Goal: Find specific page/section: Find specific page/section

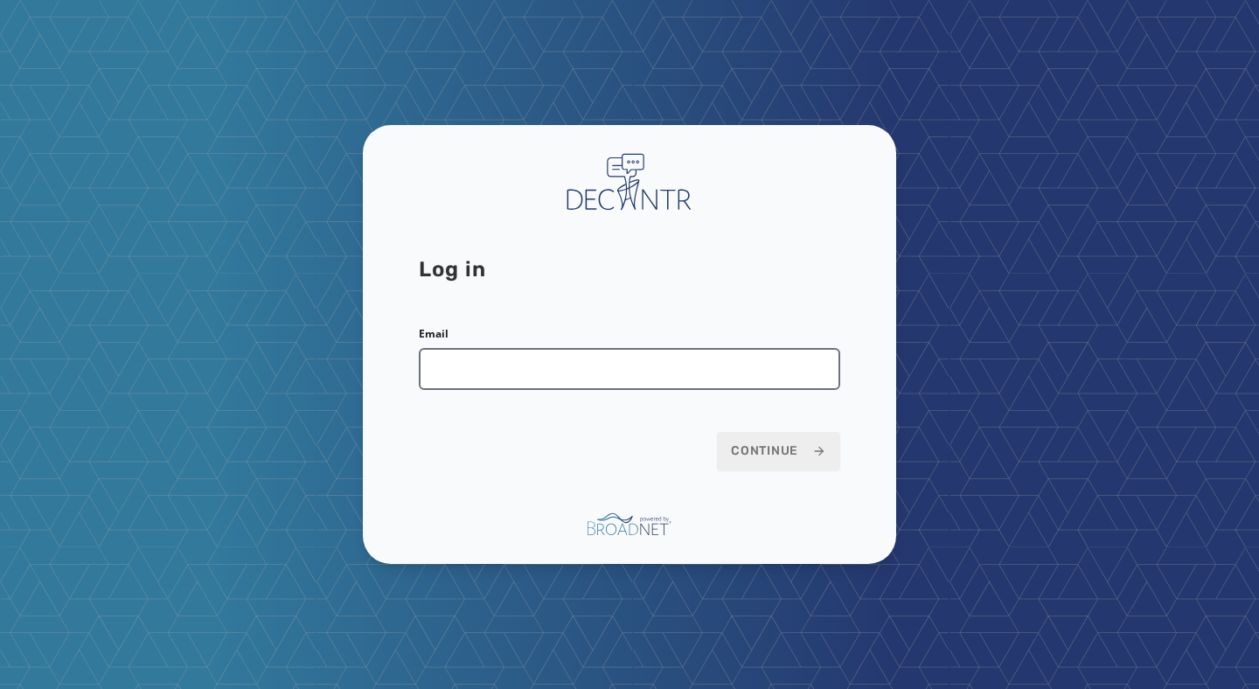
click at [535, 369] on input "Email" at bounding box center [629, 369] width 421 height 42
type input "**********"
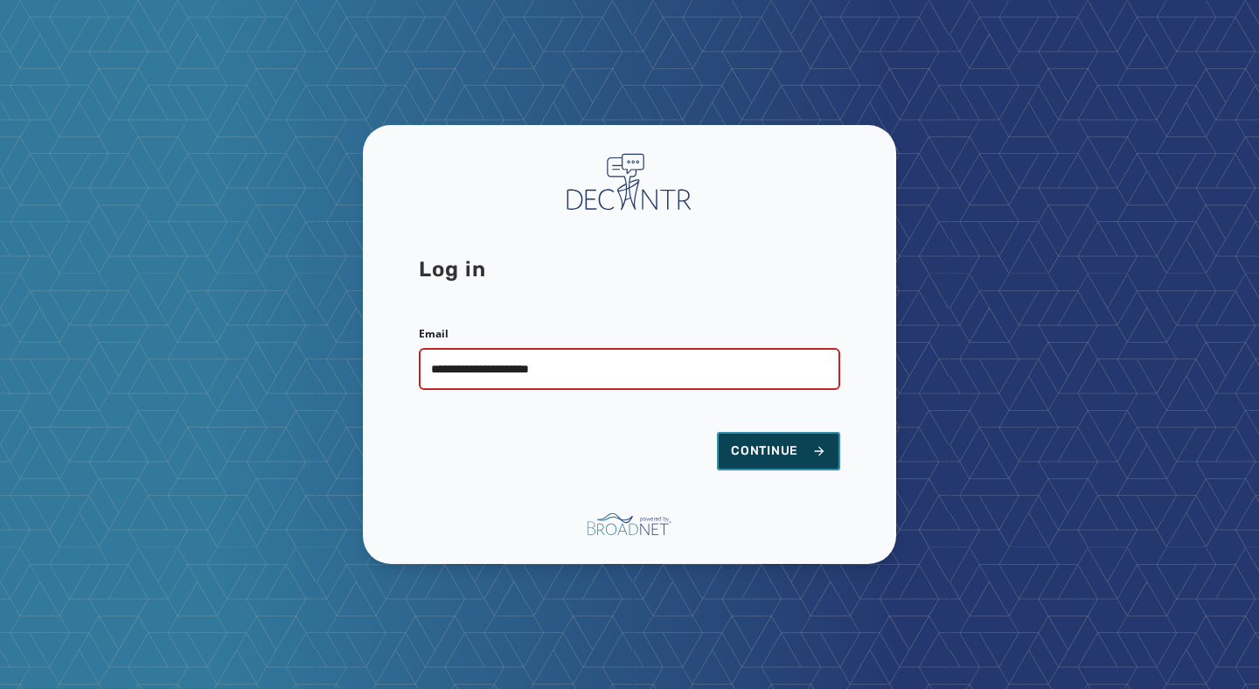
click at [740, 442] on span "Continue" at bounding box center [778, 450] width 95 height 17
click at [767, 453] on span "Continue" at bounding box center [778, 450] width 95 height 17
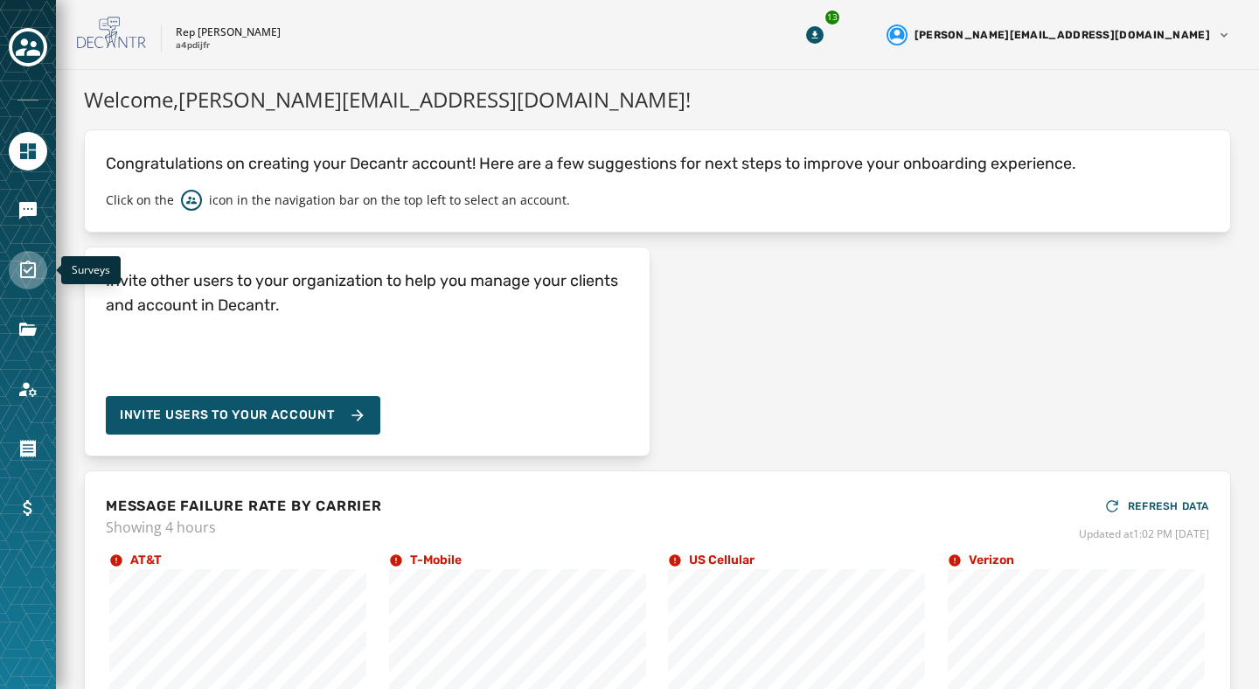
click at [27, 266] on icon "Navigate to Surveys" at bounding box center [27, 270] width 21 height 21
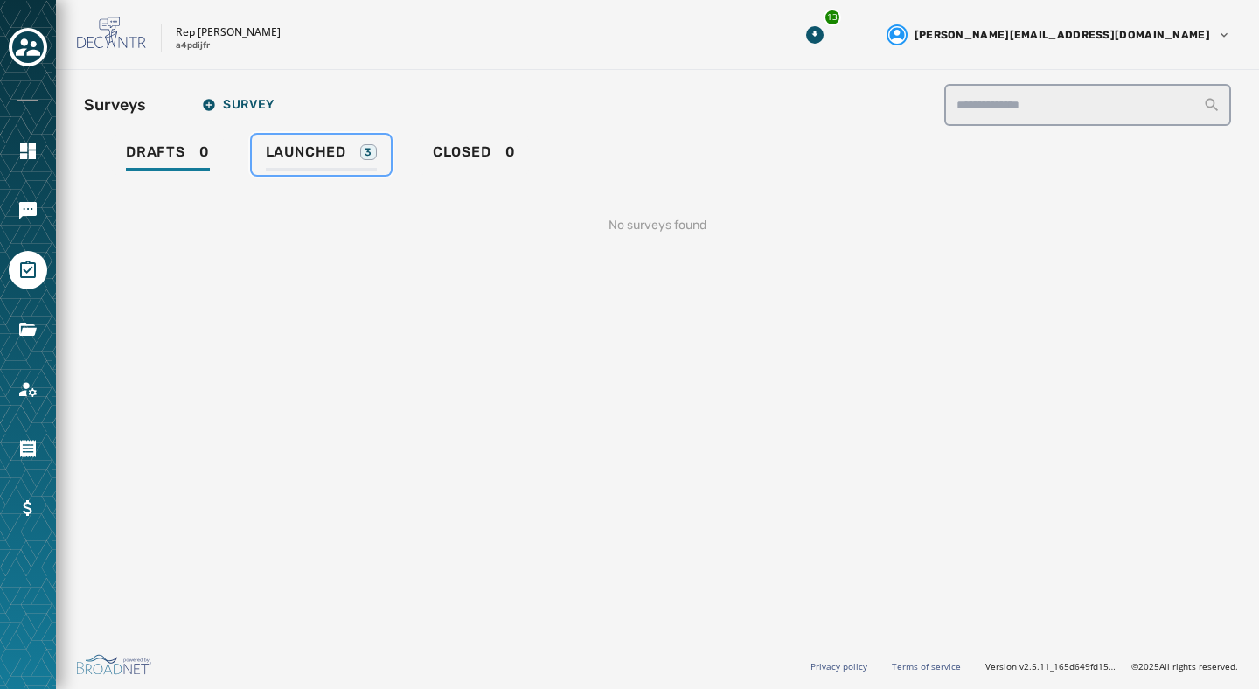
click at [299, 156] on span "Launched" at bounding box center [306, 151] width 80 height 17
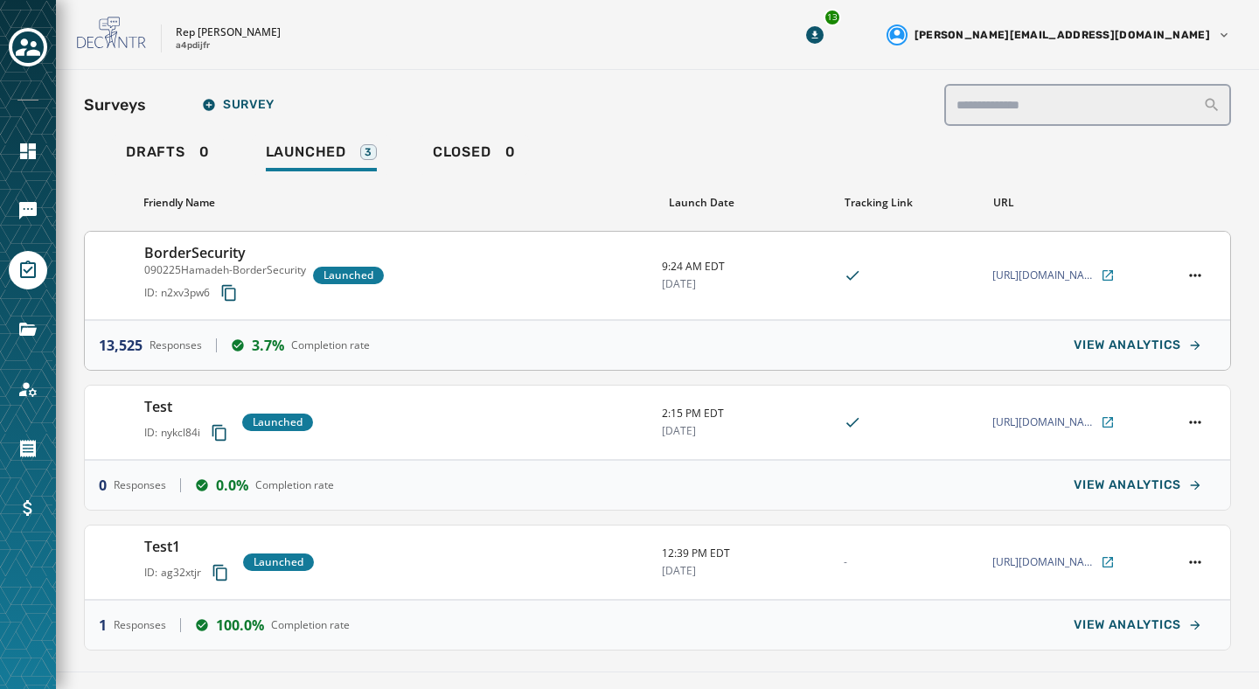
click at [408, 274] on div "BorderSecurity 090225Hamadeh-BorderSecurity ID: n2xv3pw6 Launched" at bounding box center [395, 275] width 503 height 66
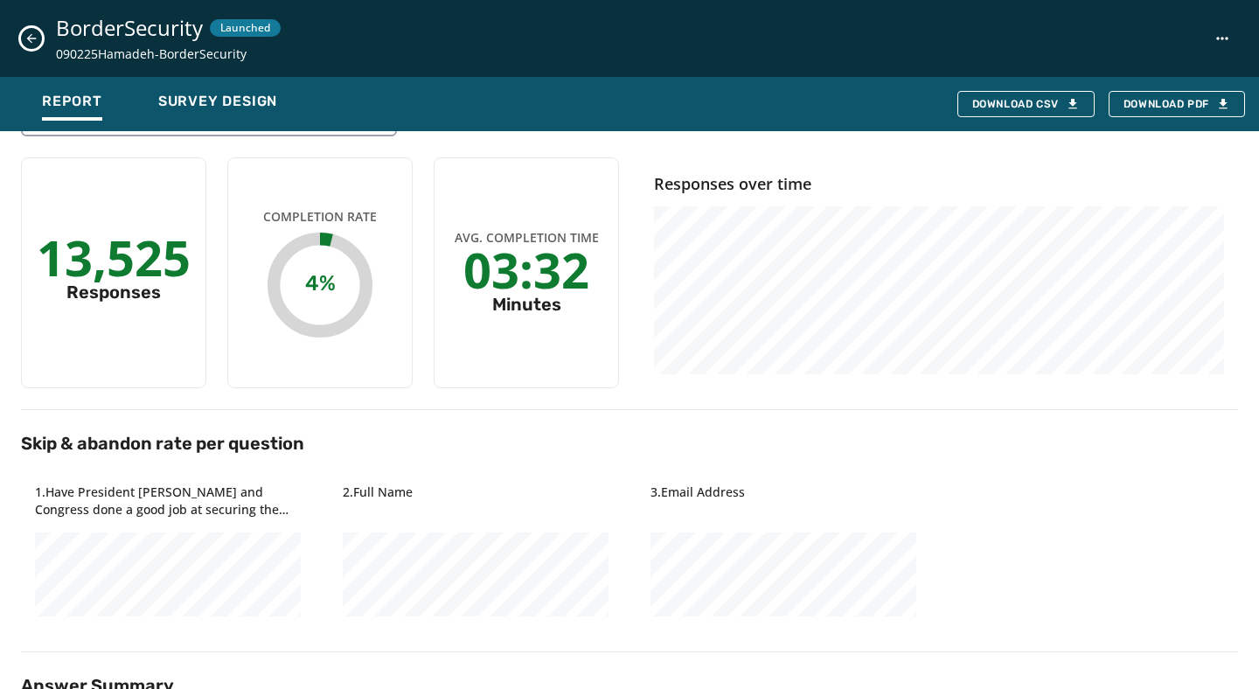
scroll to position [40, 0]
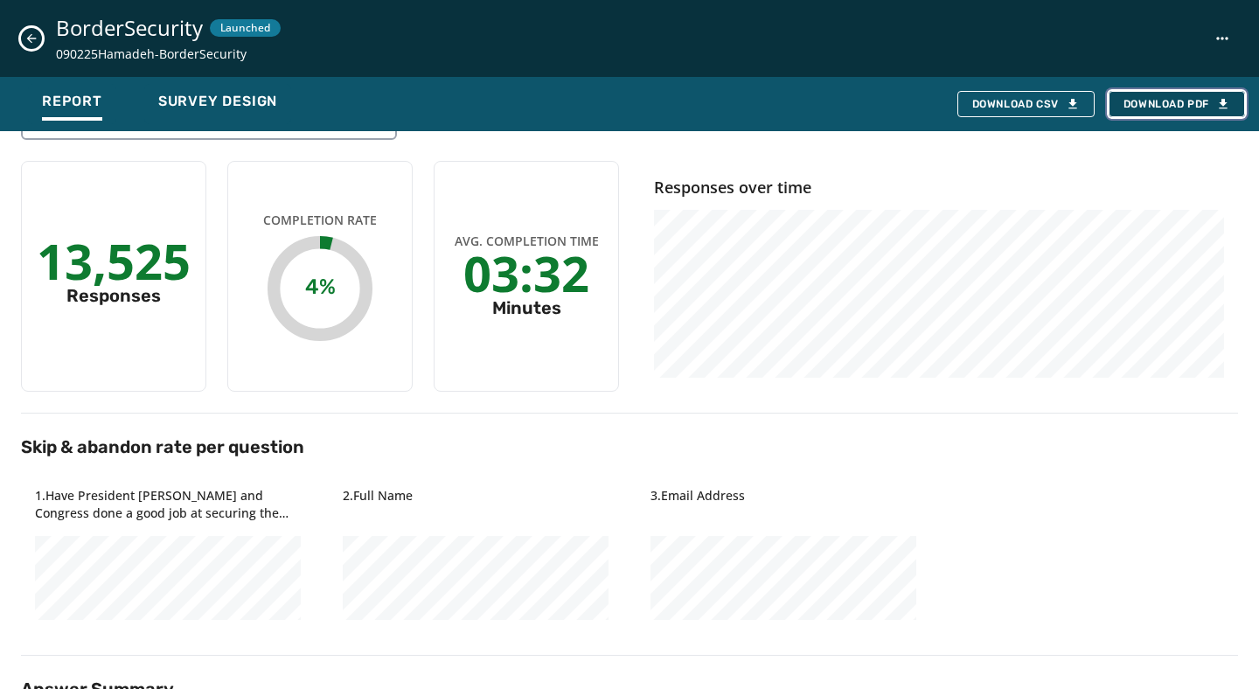
click at [1154, 100] on span "Download PDF" at bounding box center [1176, 104] width 107 height 14
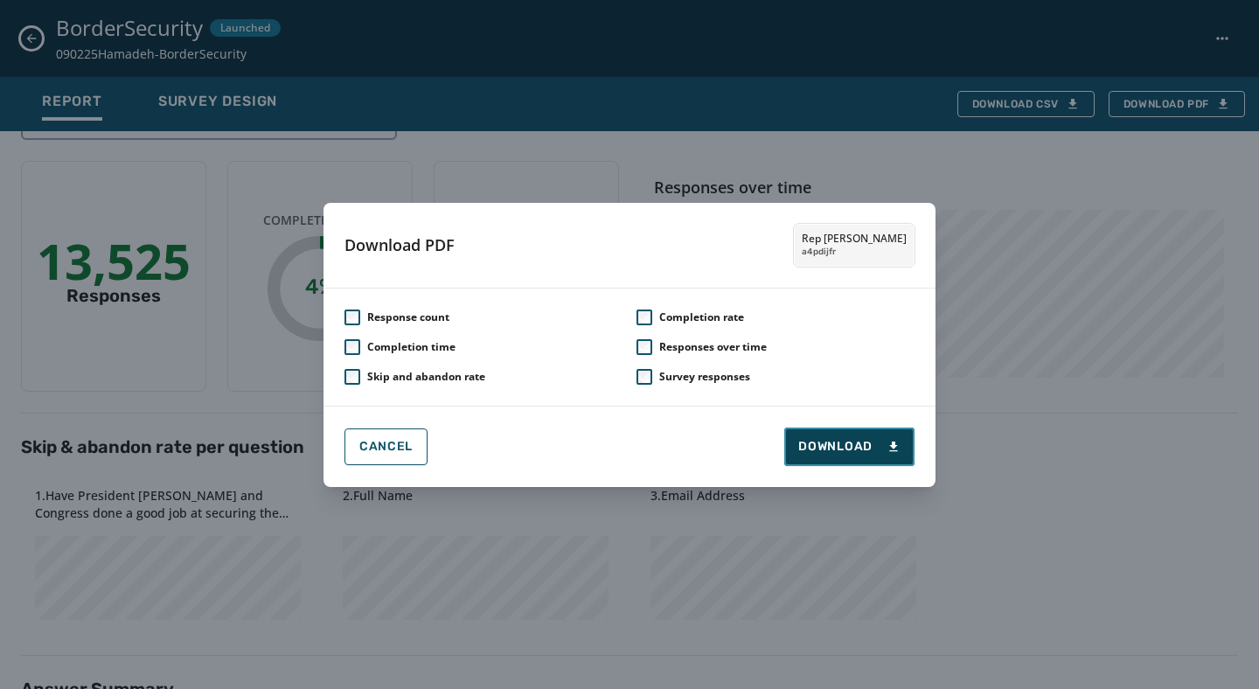
click at [857, 438] on span "Download" at bounding box center [849, 446] width 102 height 17
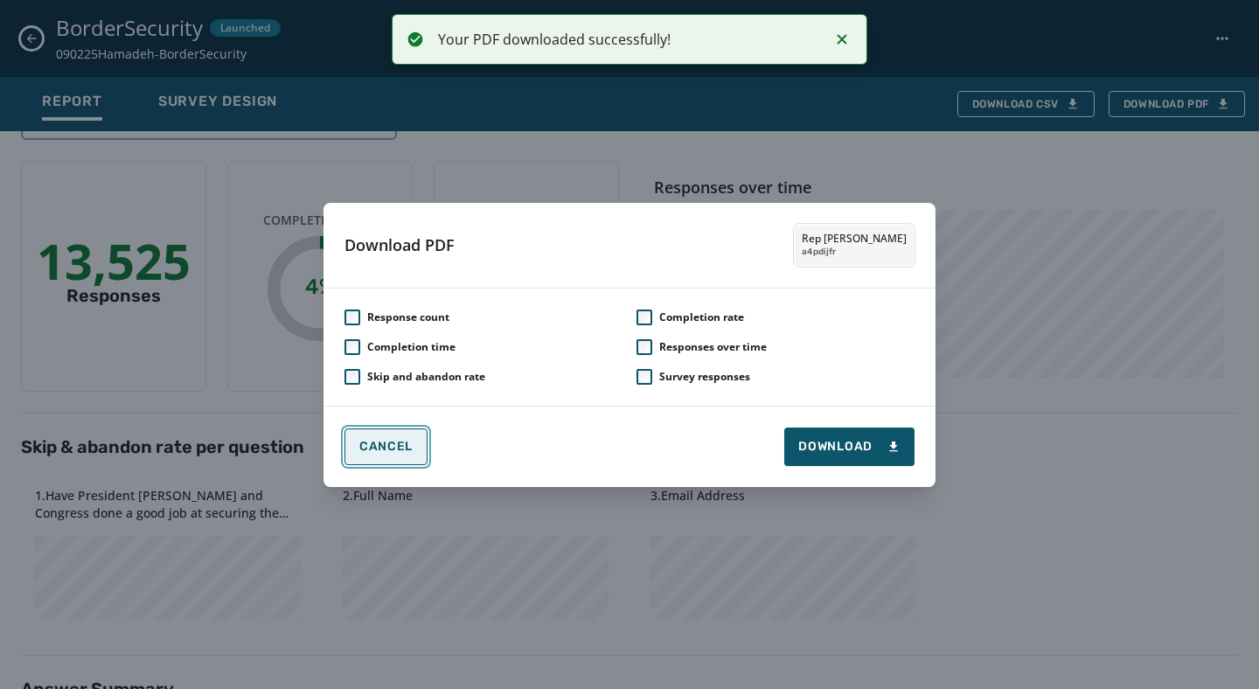
click at [372, 444] on span "Cancel" at bounding box center [385, 447] width 53 height 14
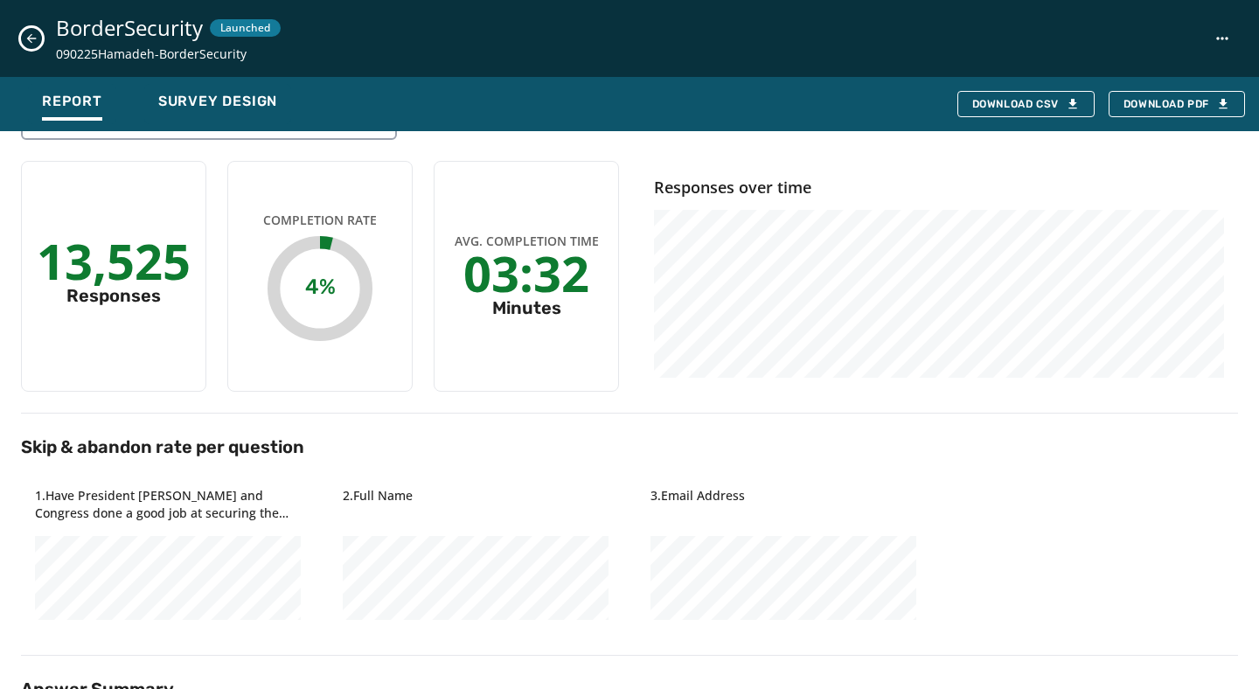
click at [32, 43] on icon "Close survey details drawer" at bounding box center [31, 38] width 14 height 14
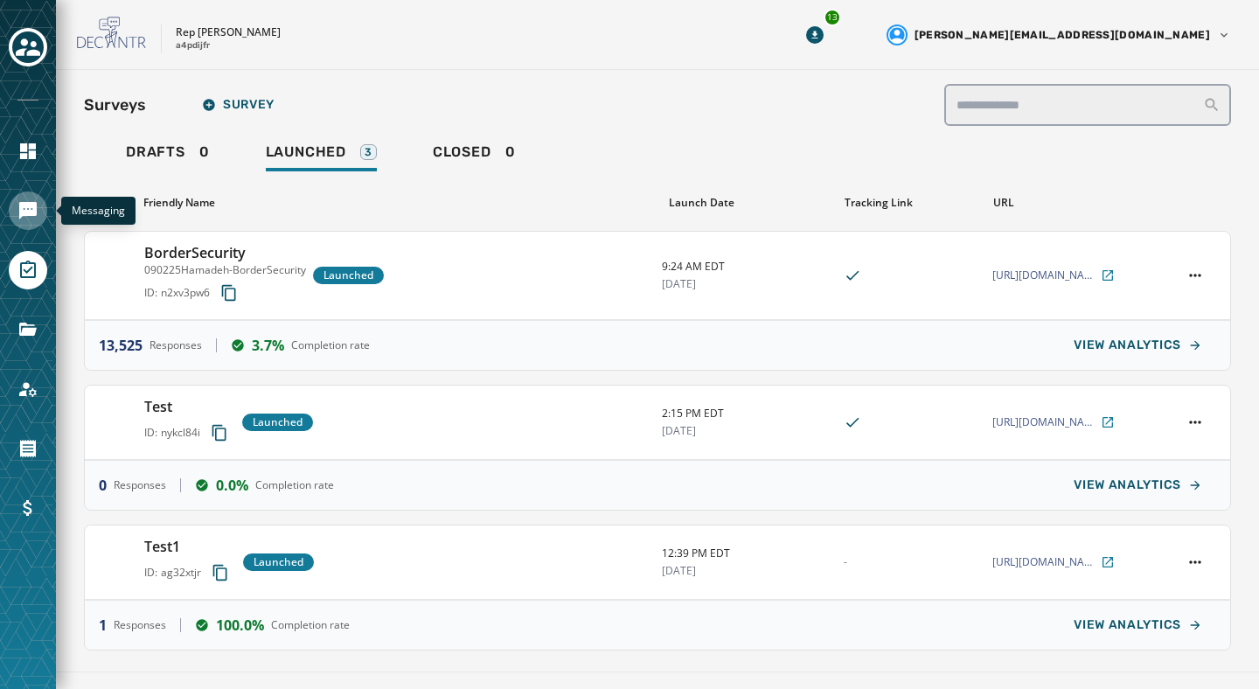
click at [27, 218] on icon "Navigate to Messaging" at bounding box center [27, 210] width 21 height 21
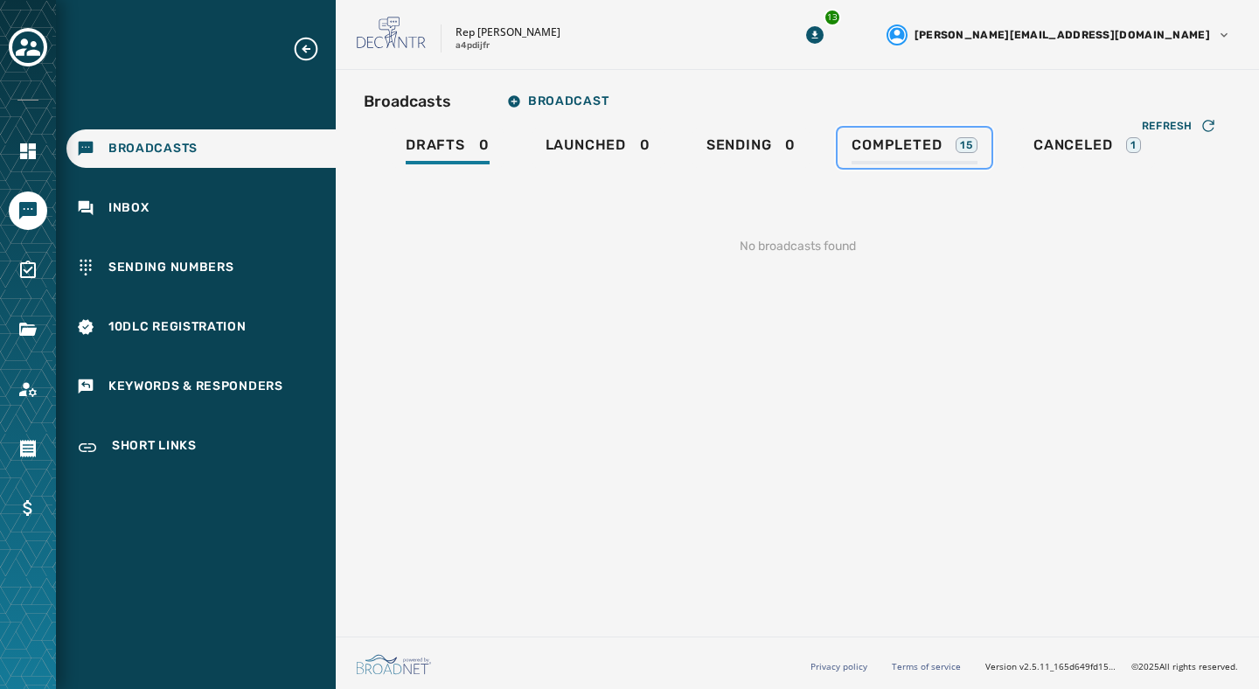
click at [884, 156] on div "Completed 15" at bounding box center [914, 150] width 126 height 28
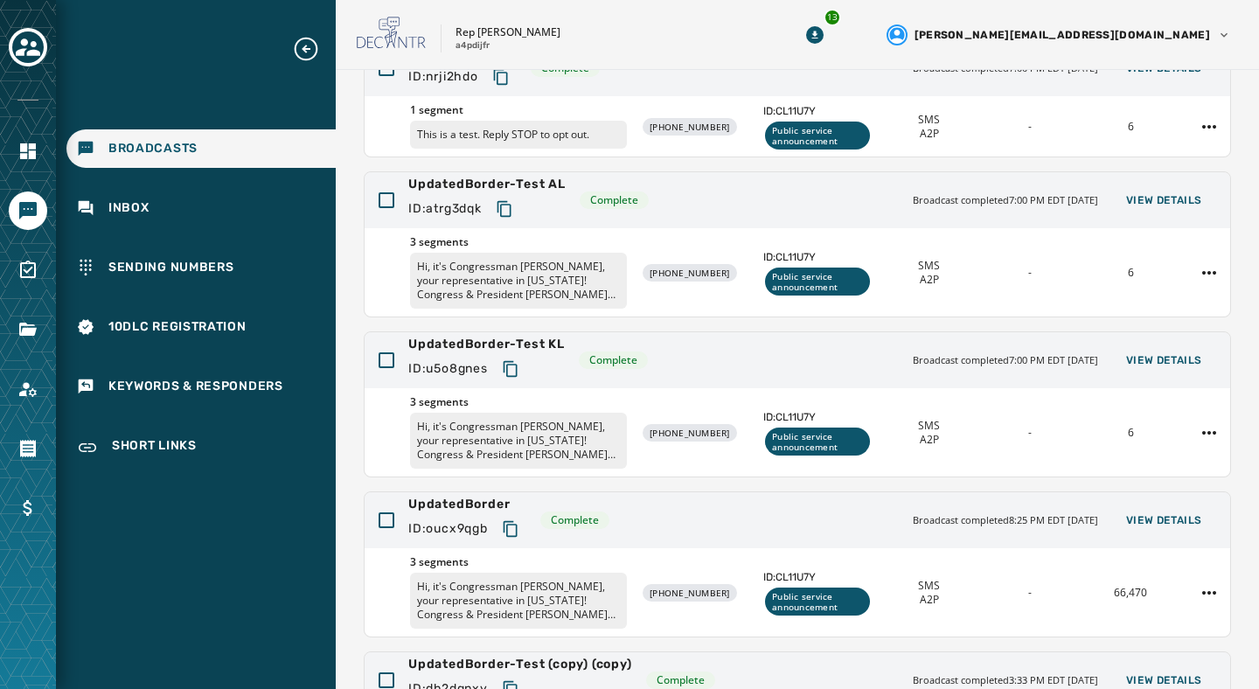
scroll to position [208, 0]
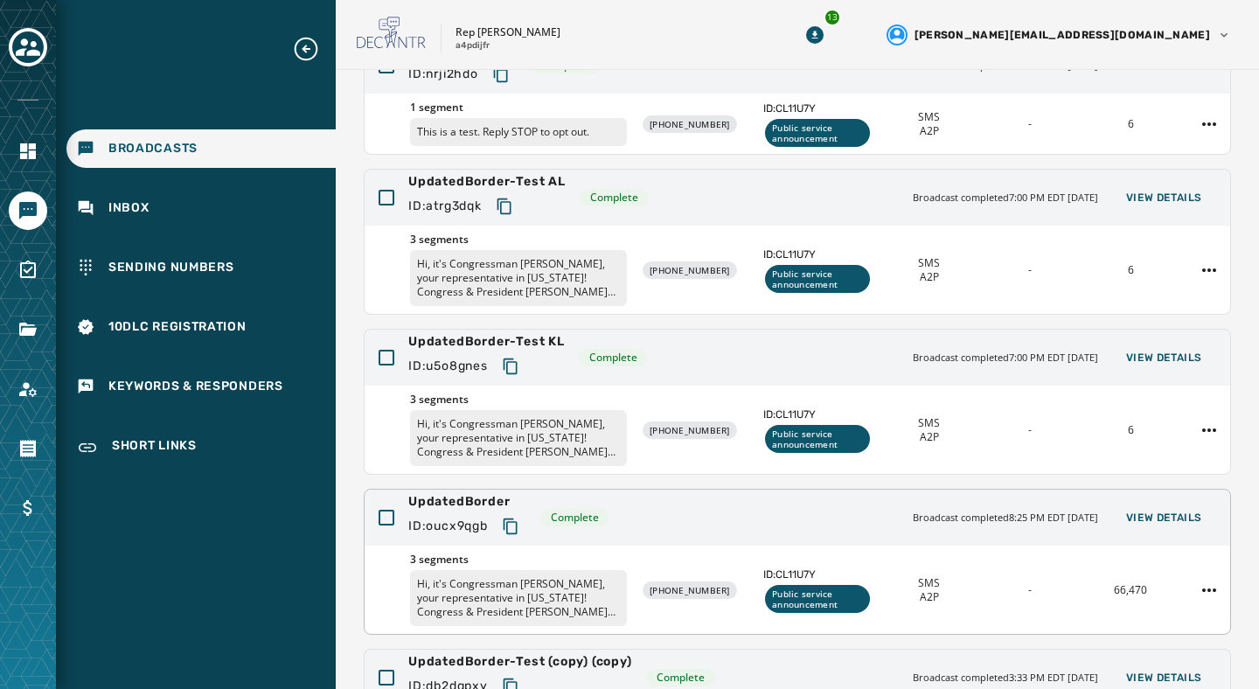
click at [704, 517] on div "UpdatedBorder ID: oucx9qgb Complete Broadcast completed 8:25 PM EDT September 1…" at bounding box center [796, 517] width 865 height 56
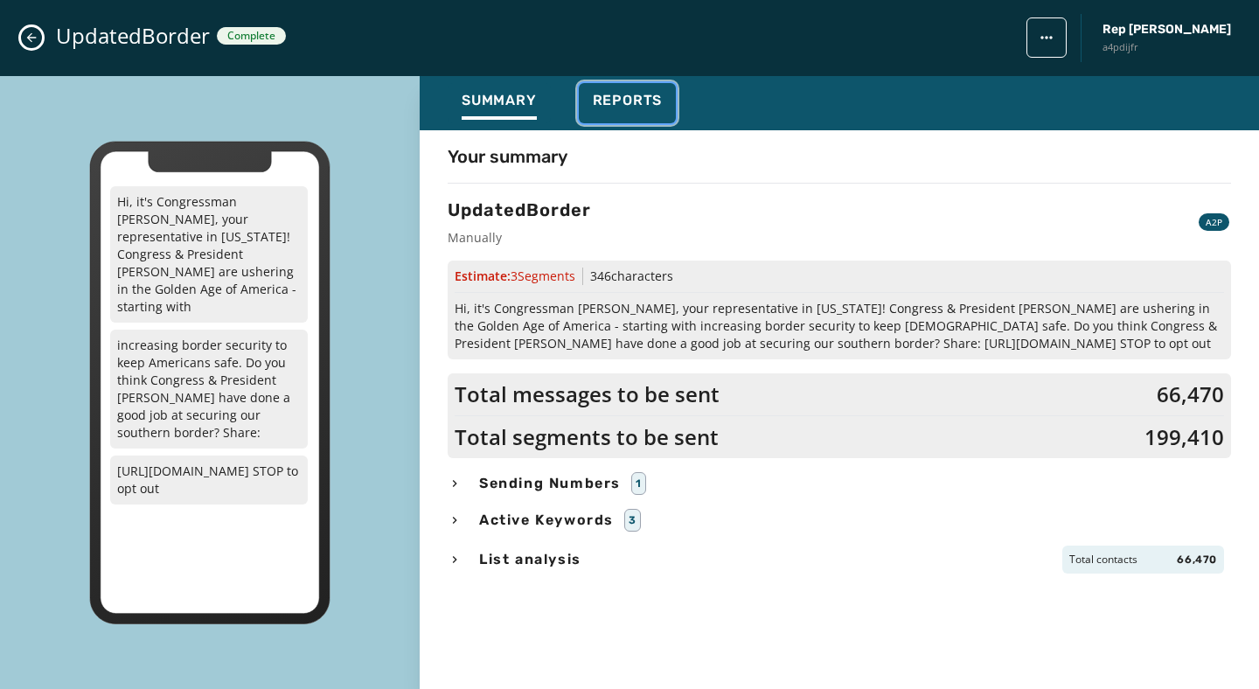
click at [620, 104] on span "Reports" at bounding box center [628, 100] width 70 height 17
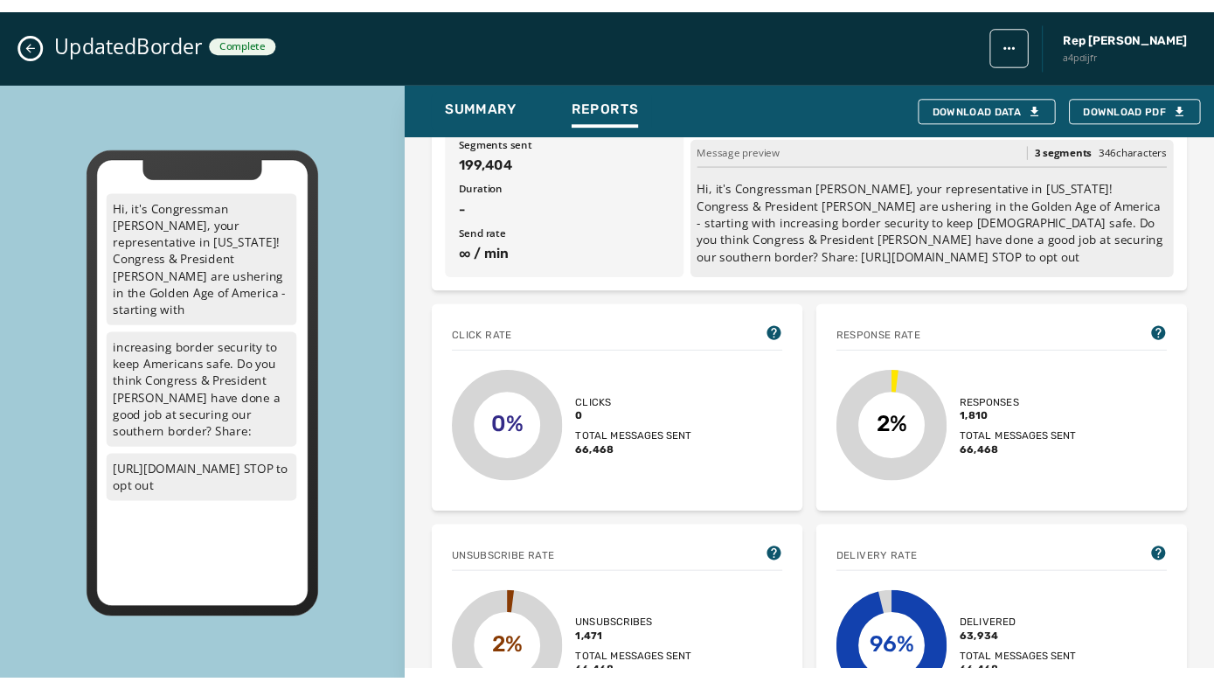
scroll to position [178, 0]
